Goal: Check status

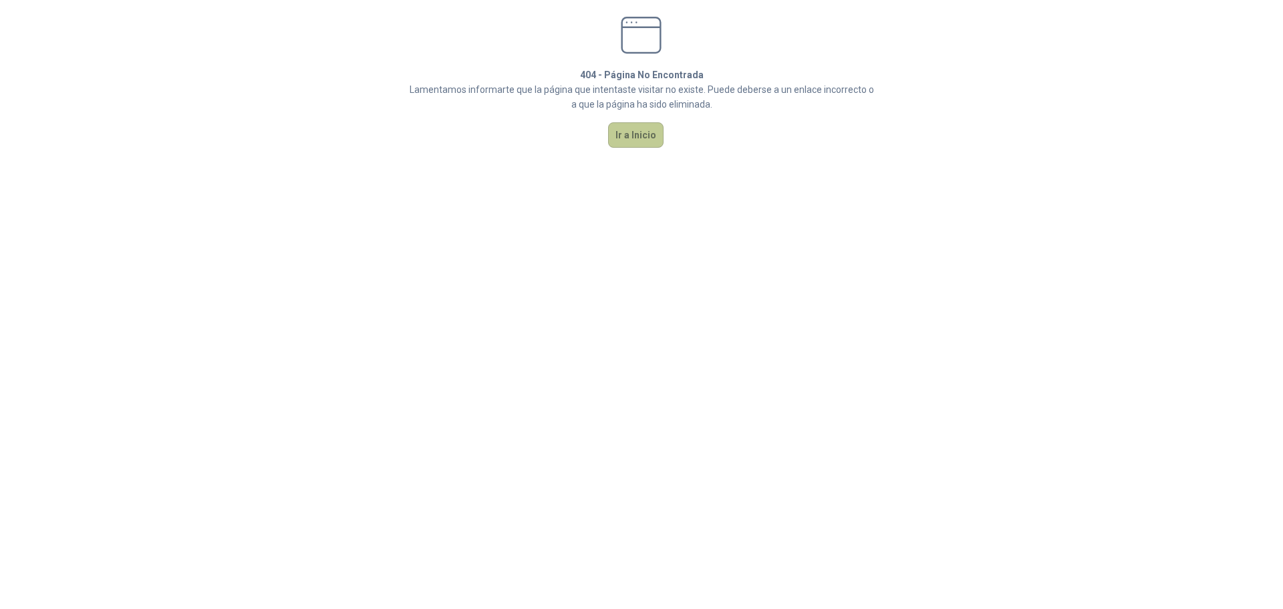
click at [624, 135] on button "Ir a Inicio" at bounding box center [635, 134] width 55 height 25
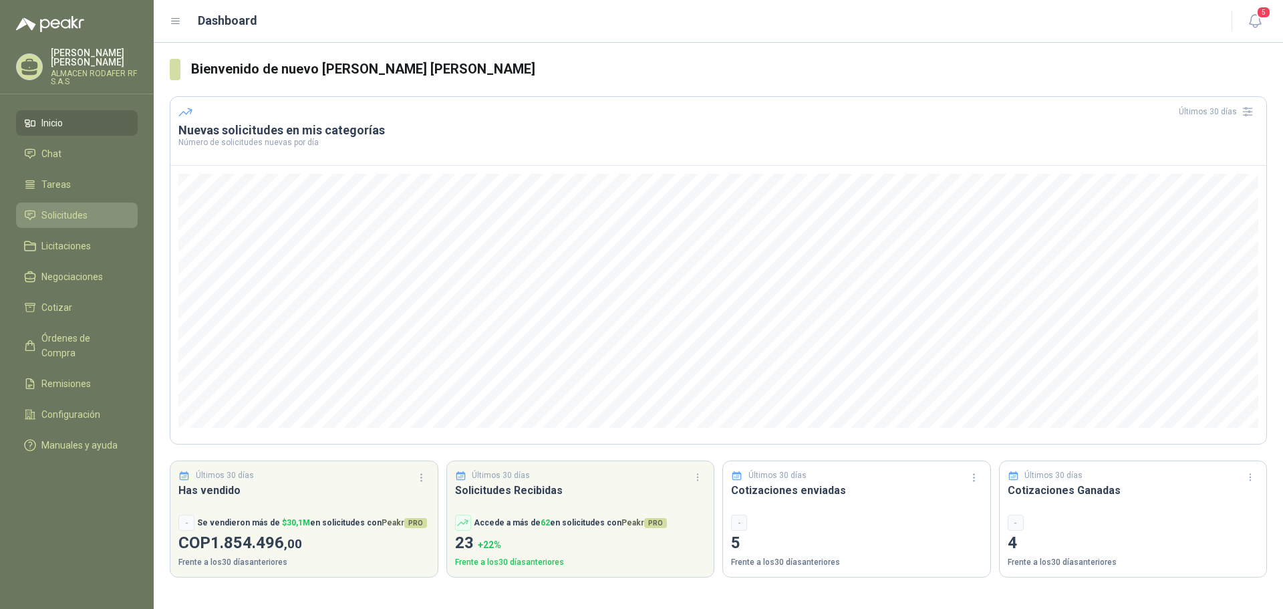
click at [104, 207] on link "Solicitudes" at bounding box center [77, 215] width 122 height 25
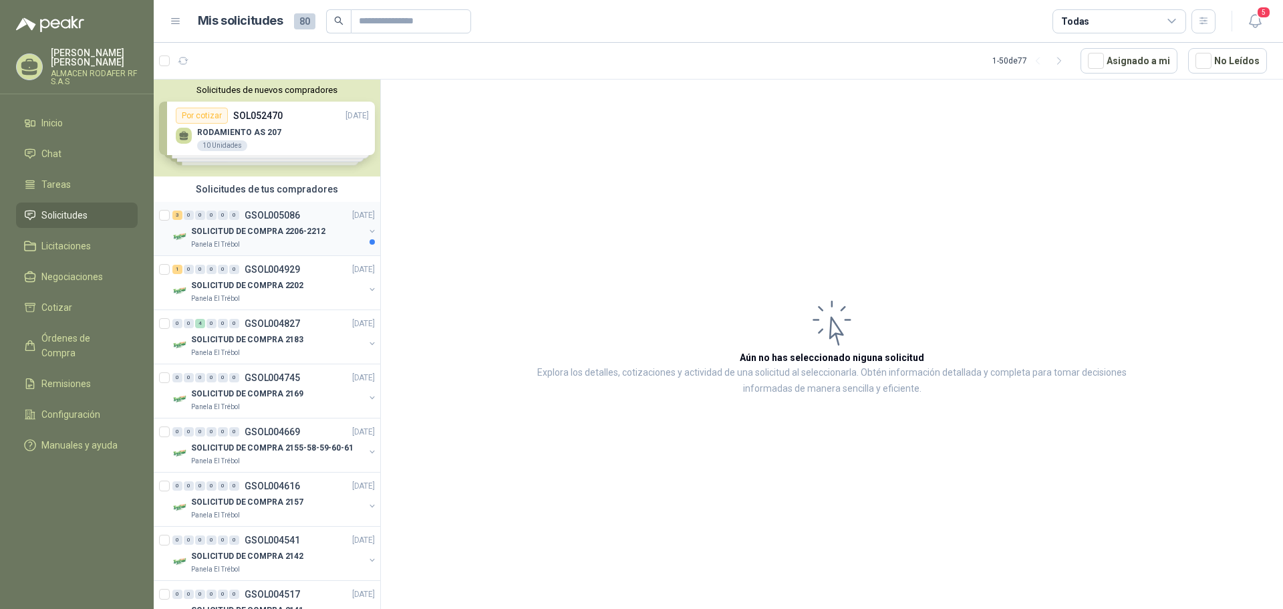
click at [317, 235] on p "SOLICITUD DE COMPRA 2206-2212" at bounding box center [258, 231] width 134 height 13
